Goal: Information Seeking & Learning: Stay updated

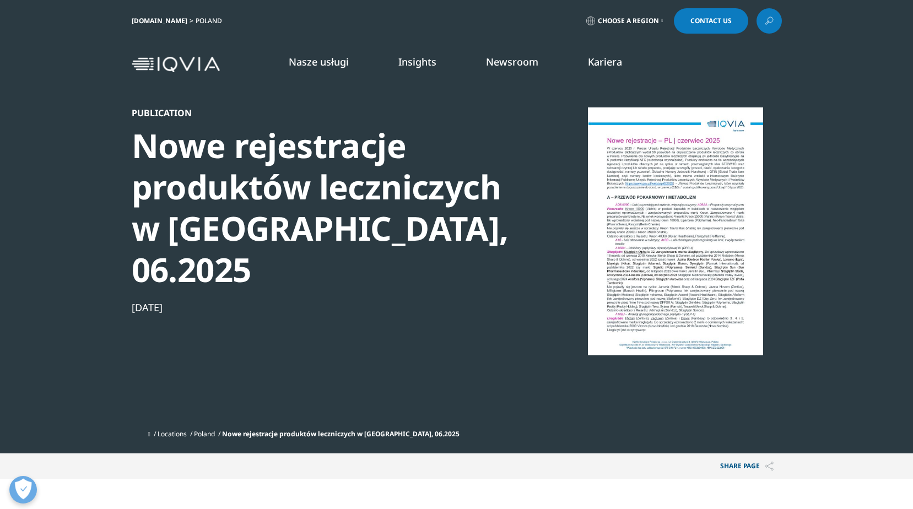
scroll to position [101, 650]
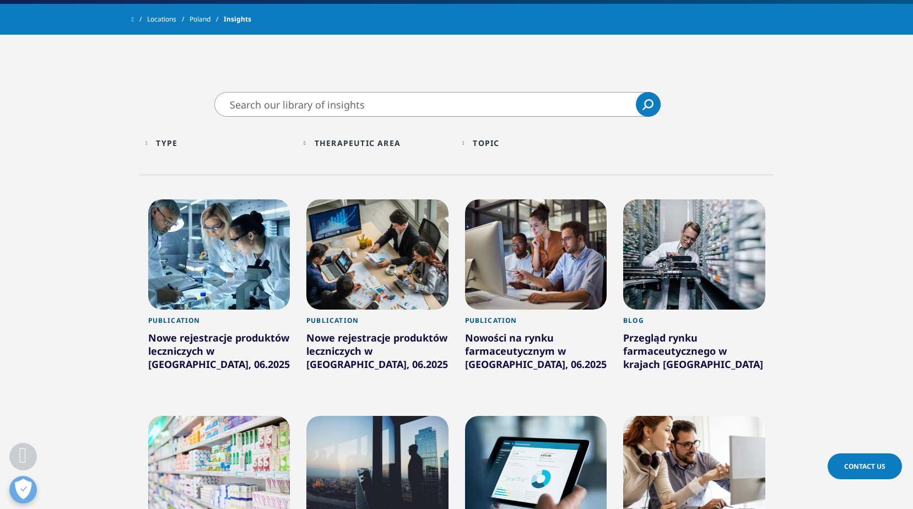
scroll to position [306, 0]
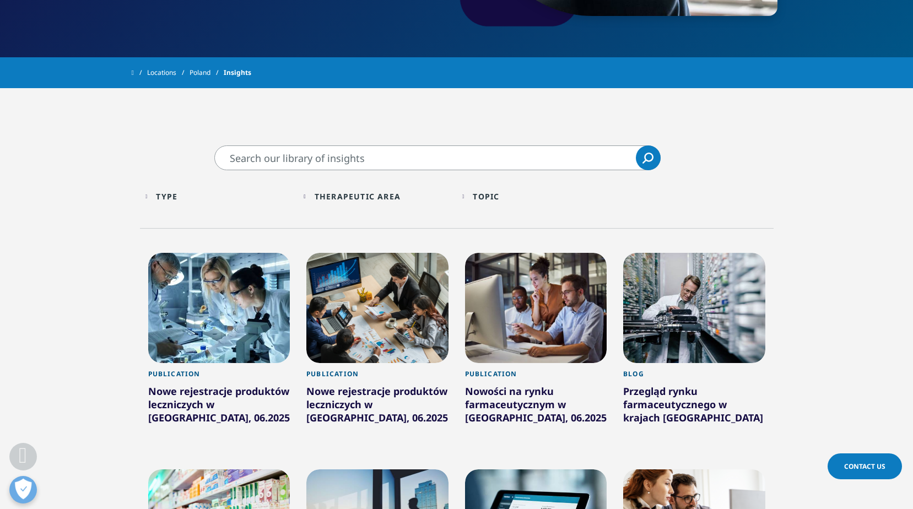
click at [210, 312] on div at bounding box center [219, 308] width 142 height 110
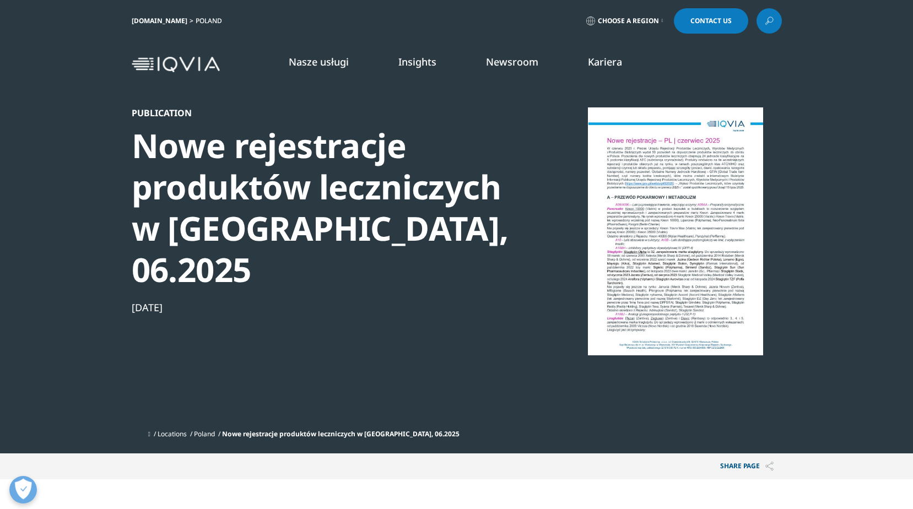
scroll to position [101, 650]
